Goal: Navigation & Orientation: Find specific page/section

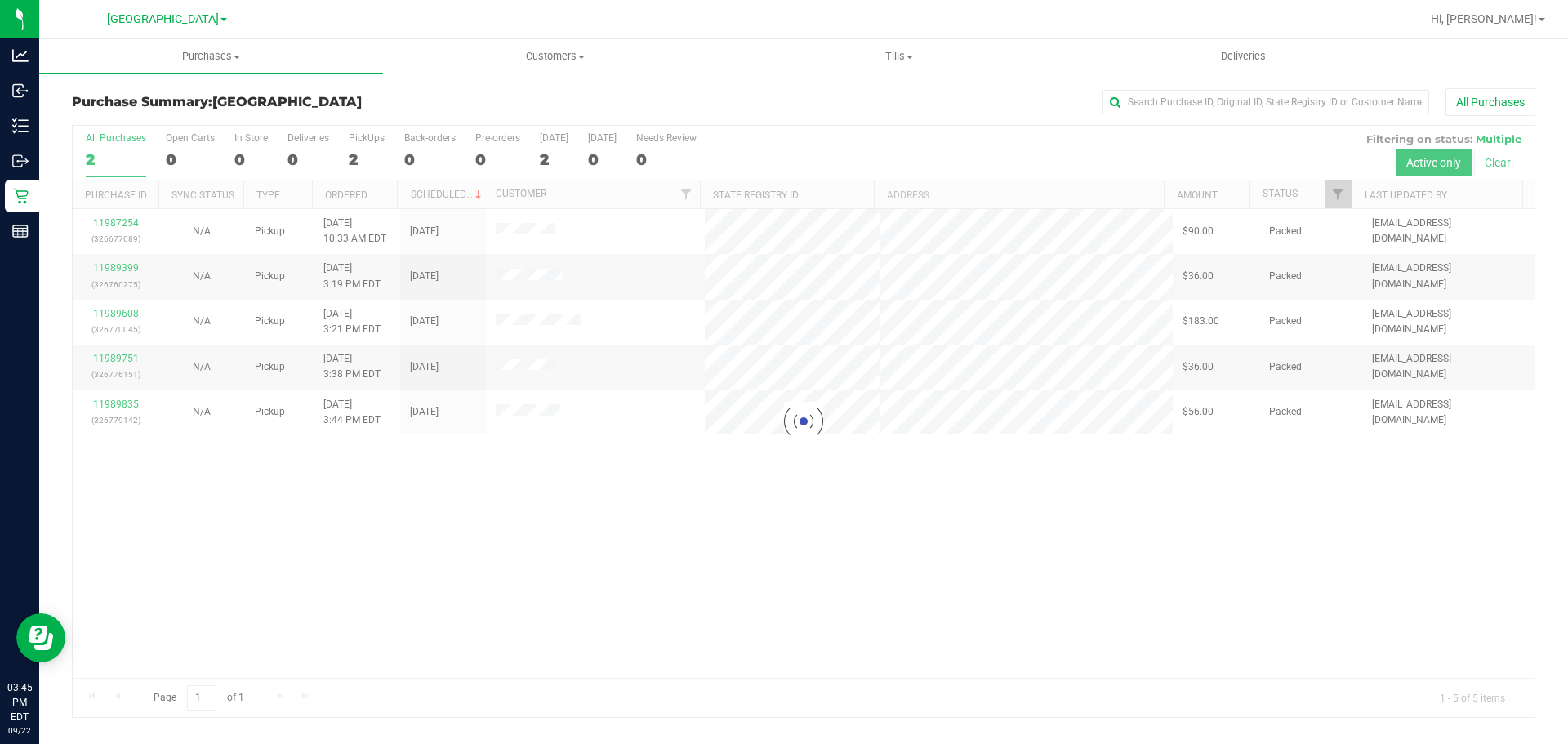
click at [576, 467] on div at bounding box center [803, 422] width 1462 height 592
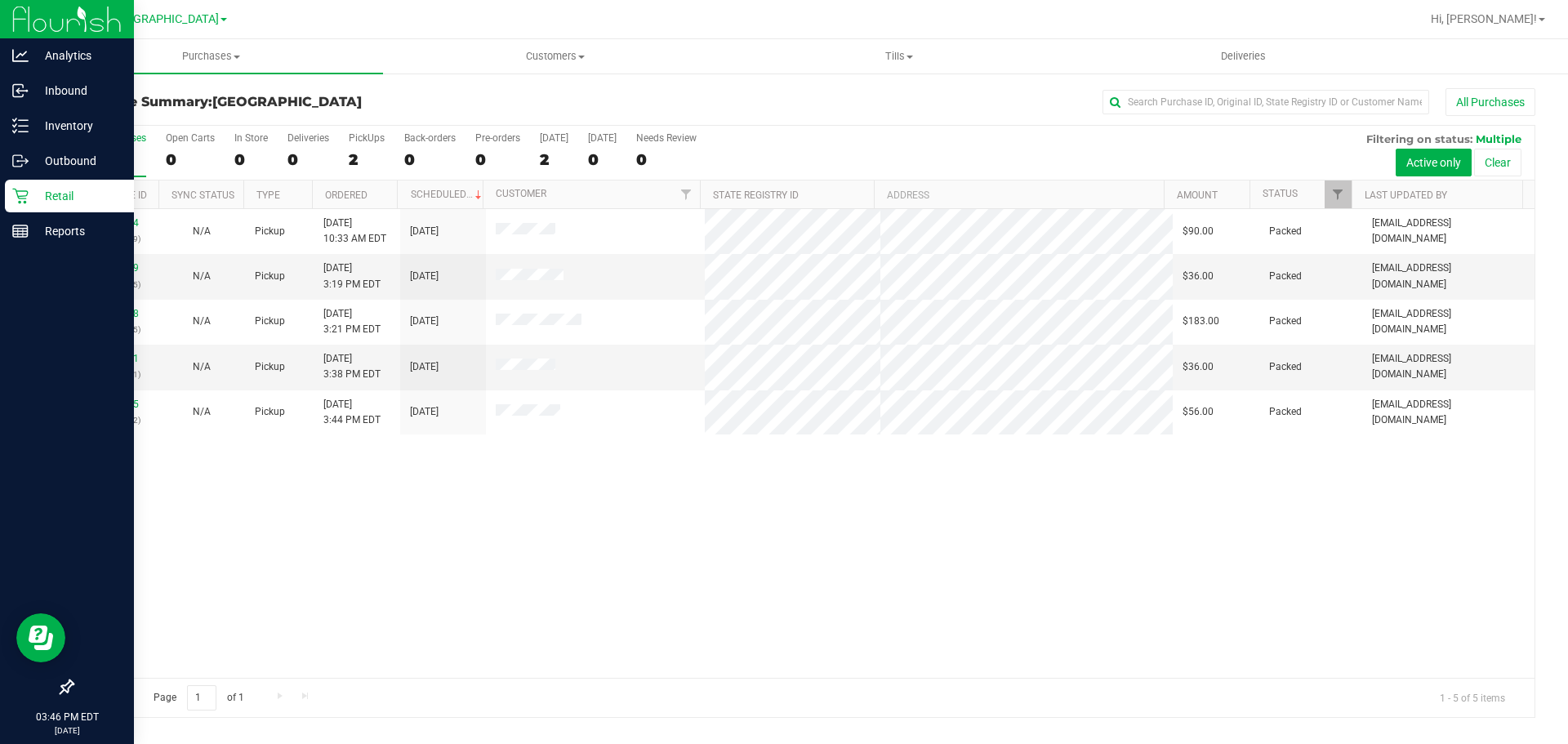
click at [81, 184] on div "Retail" at bounding box center [69, 196] width 129 height 33
click at [92, 190] on p "Retail" at bounding box center [77, 196] width 98 height 20
click at [43, 77] on div "Inbound" at bounding box center [69, 91] width 129 height 33
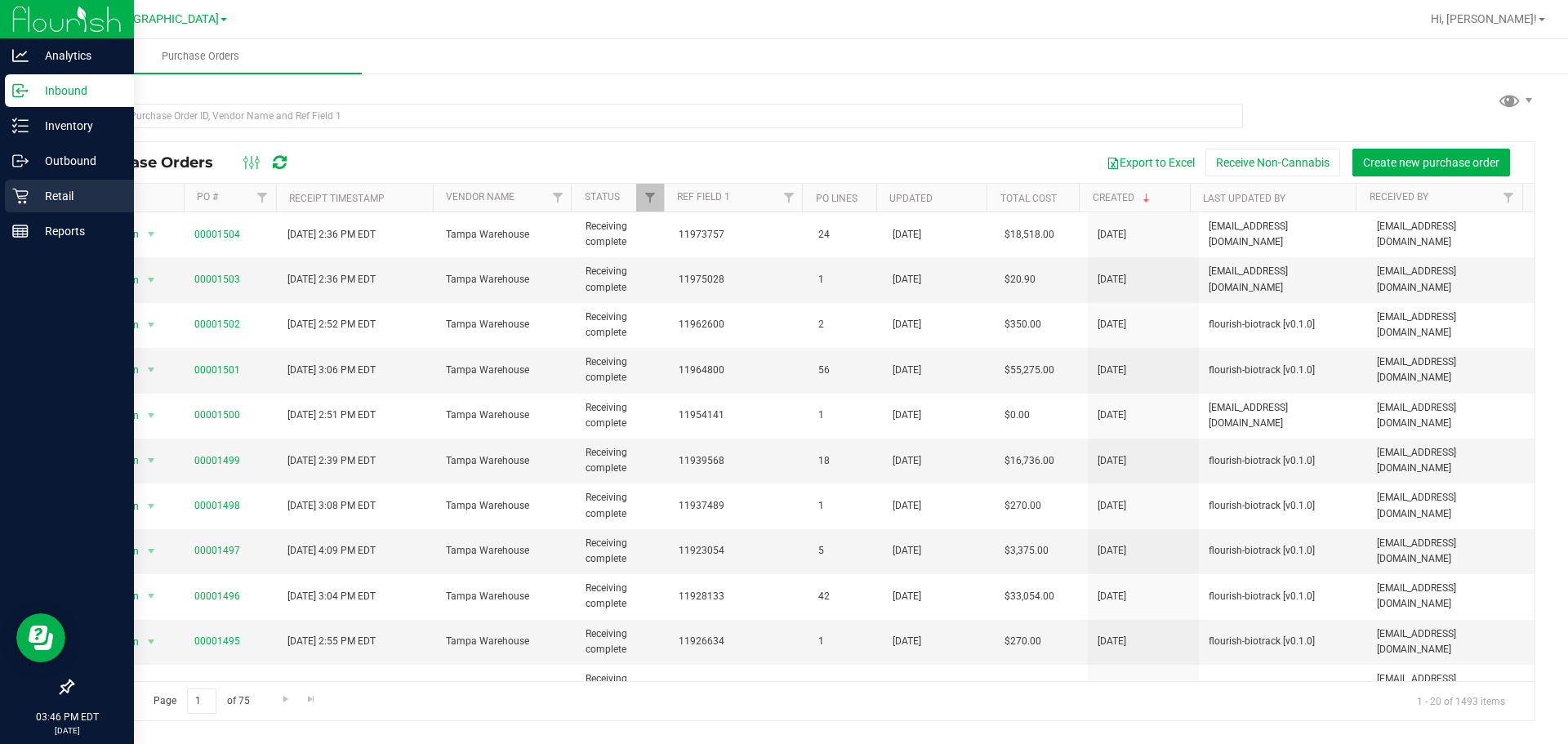
click at [49, 206] on div "Retail" at bounding box center [69, 196] width 129 height 33
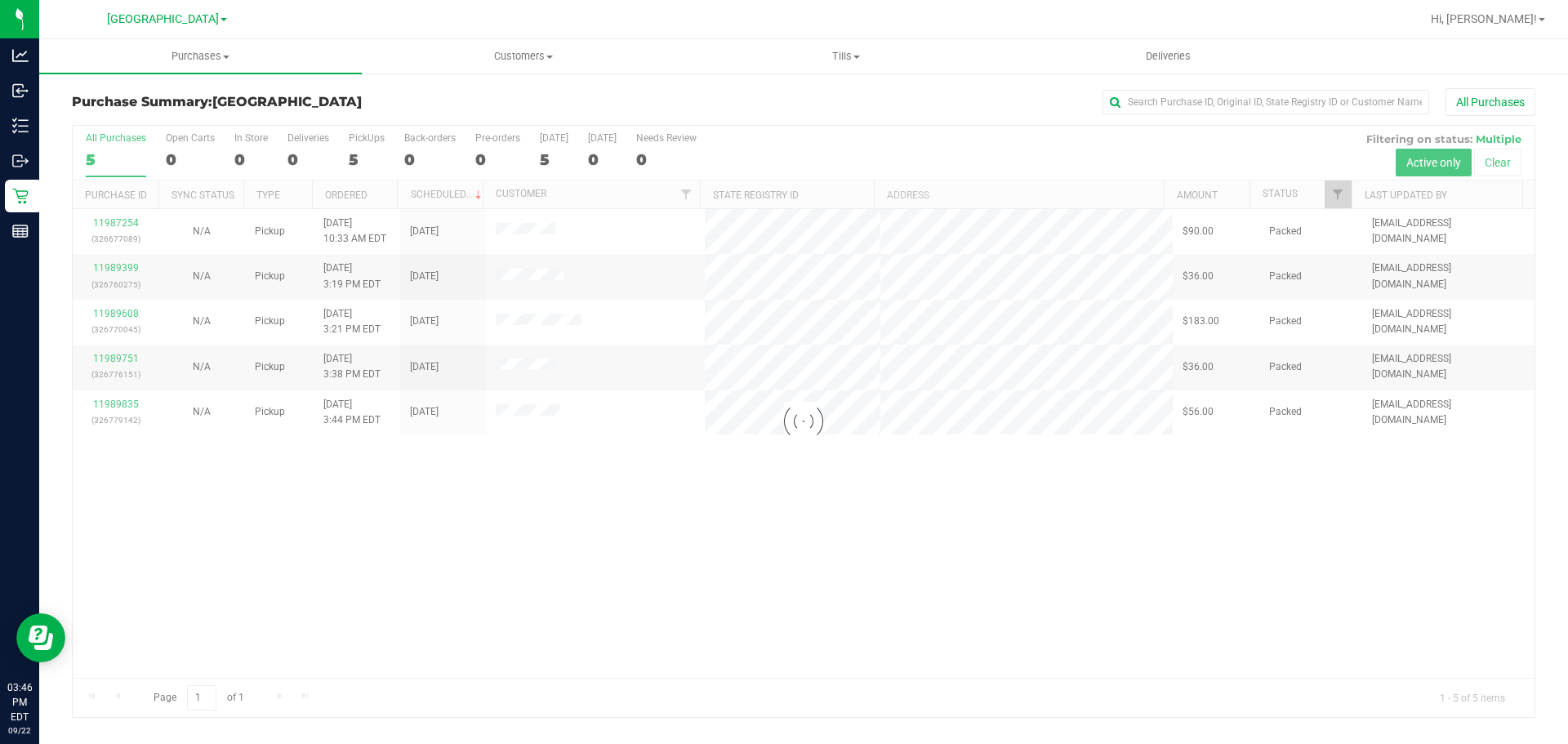
click at [358, 473] on div at bounding box center [803, 422] width 1462 height 592
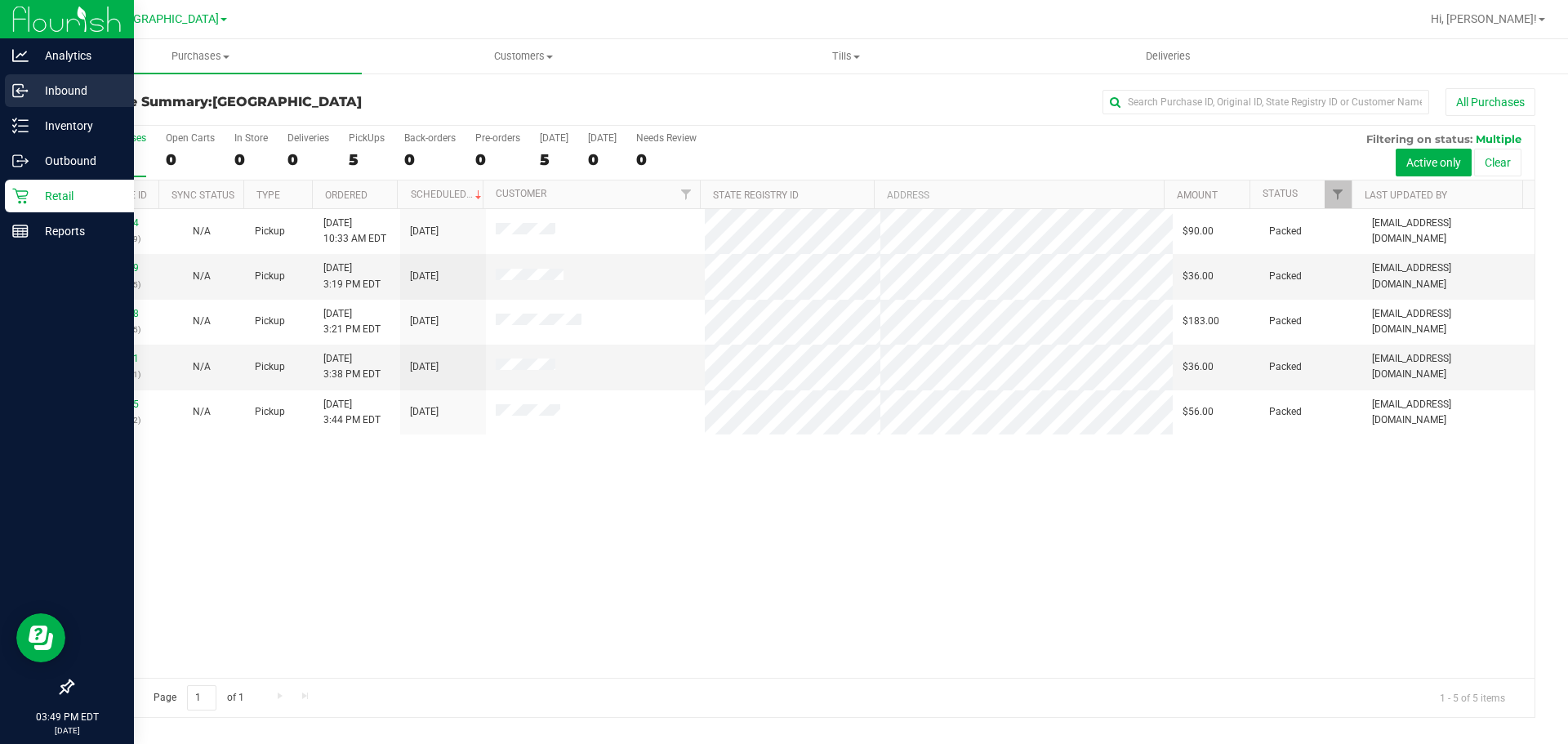
click at [19, 87] on icon at bounding box center [21, 91] width 16 height 16
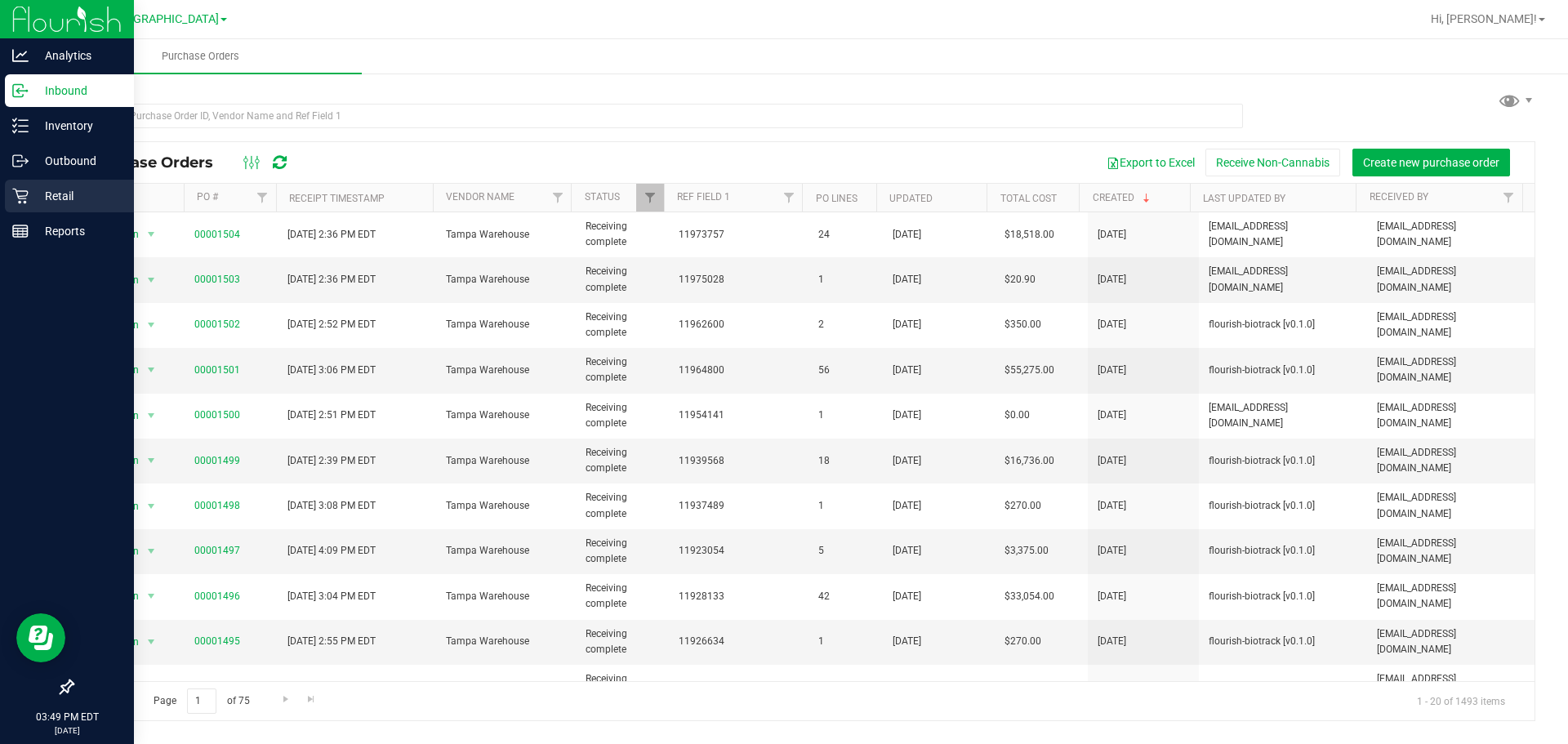
click at [13, 210] on div "Retail" at bounding box center [69, 196] width 129 height 33
